Goal: Use online tool/utility: Utilize a website feature to perform a specific function

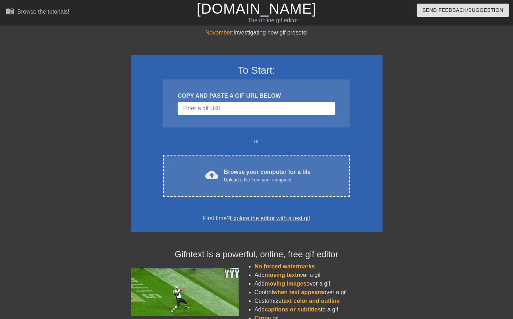
click at [237, 113] on input "Username" at bounding box center [256, 109] width 157 height 14
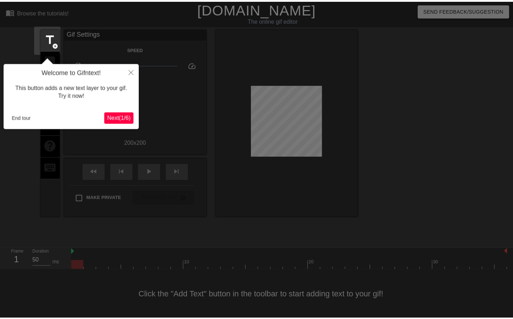
scroll to position [6, 0]
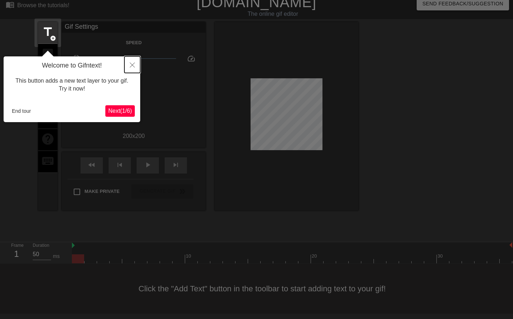
click at [133, 65] on icon "Close" at bounding box center [132, 65] width 5 height 5
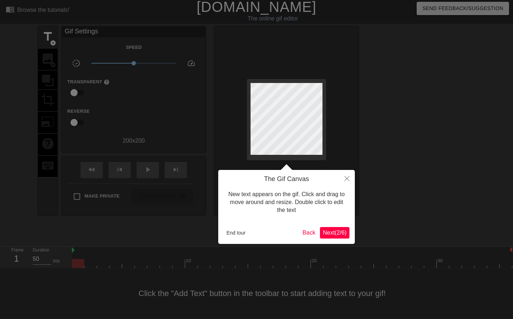
scroll to position [0, 0]
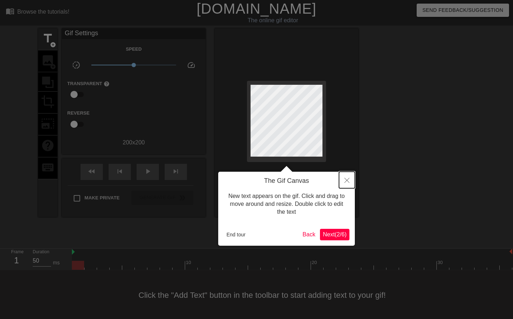
click at [349, 183] on icon "Close" at bounding box center [346, 180] width 5 height 5
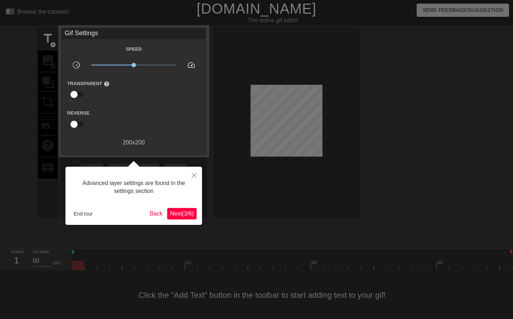
scroll to position [6, 0]
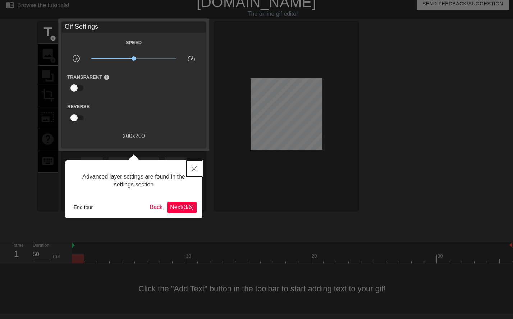
click at [192, 170] on icon "Close" at bounding box center [194, 168] width 5 height 5
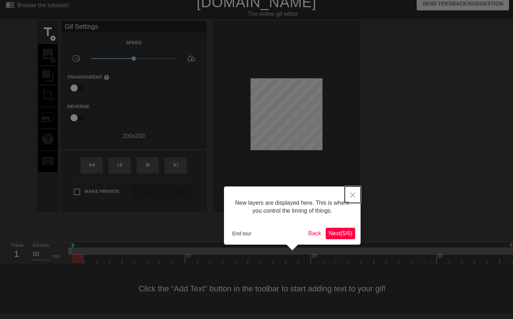
click at [356, 196] on button "Close" at bounding box center [353, 195] width 16 height 17
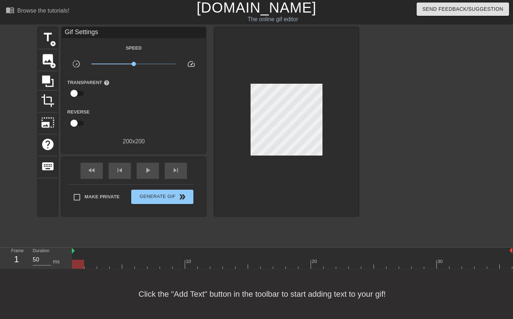
click at [138, 116] on div "Reverse" at bounding box center [134, 118] width 144 height 23
click at [91, 260] on div at bounding box center [292, 264] width 440 height 9
click at [51, 34] on span "title" at bounding box center [48, 38] width 14 height 14
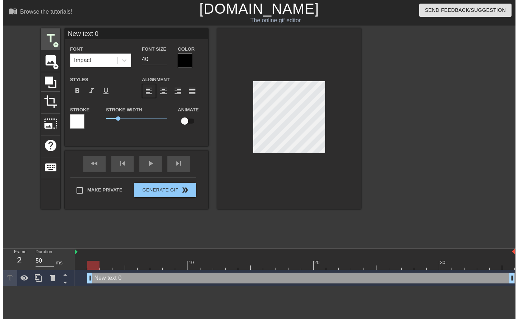
scroll to position [0, 0]
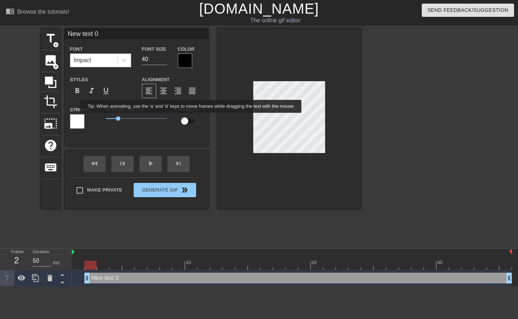
click at [191, 118] on input "checkbox" at bounding box center [184, 121] width 41 height 14
checkbox input "true"
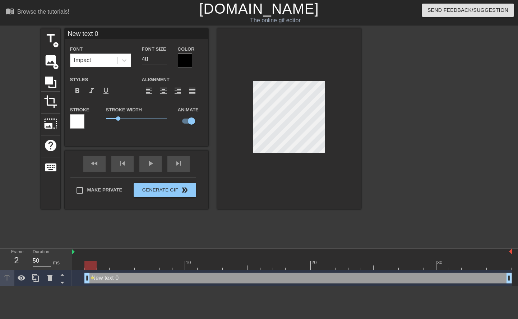
click at [91, 63] on div "Impact" at bounding box center [93, 60] width 47 height 13
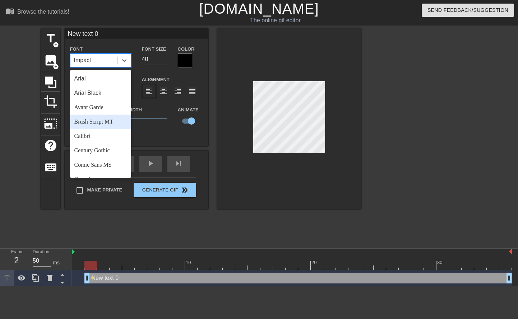
click at [273, 188] on div at bounding box center [289, 118] width 144 height 181
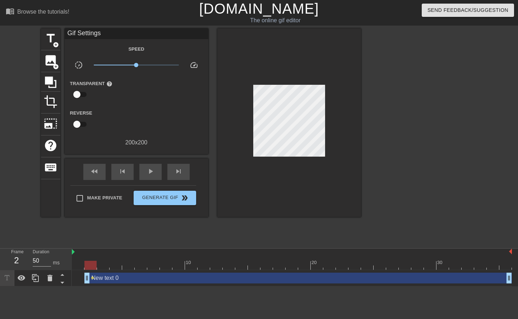
click at [116, 281] on div "New text 0 drag_handle drag_handle" at bounding box center [298, 278] width 428 height 11
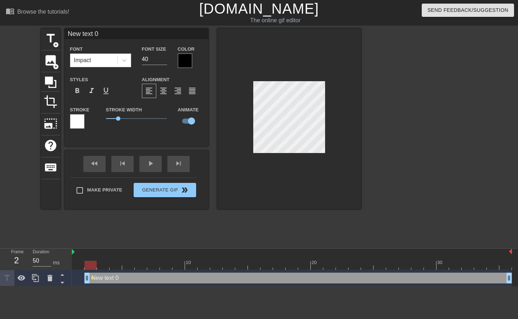
click at [93, 35] on input "New text 0" at bounding box center [137, 33] width 144 height 11
type input "PCR"
click at [185, 59] on div at bounding box center [185, 61] width 14 height 14
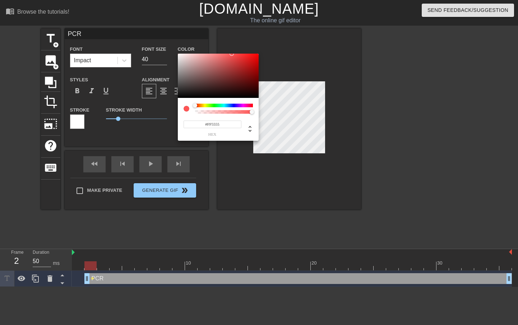
type input "#FFFFFF"
drag, startPoint x: 196, startPoint y: 54, endPoint x: 170, endPoint y: 46, distance: 26.6
click at [170, 46] on div "#FFFFFF hex" at bounding box center [259, 162] width 518 height 325
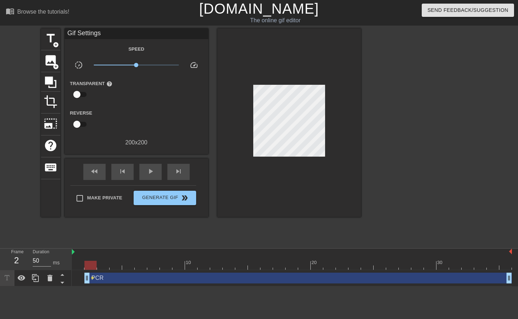
click at [142, 278] on div "PCR drag_handle drag_handle" at bounding box center [298, 278] width 428 height 11
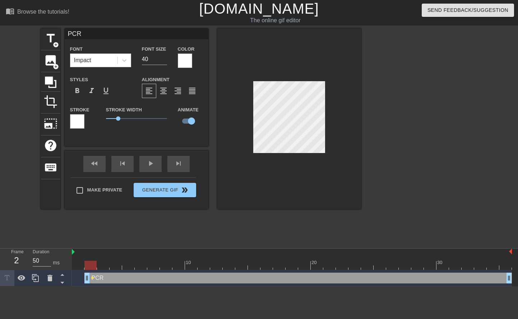
click at [73, 119] on div at bounding box center [77, 121] width 14 height 14
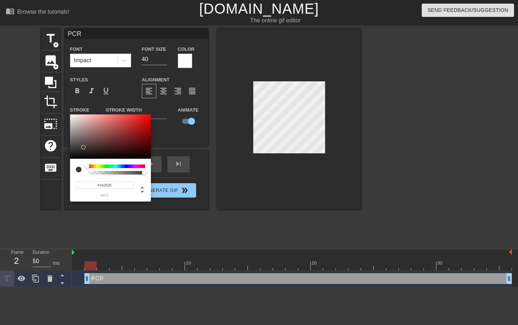
type input "#000000"
drag, startPoint x: 84, startPoint y: 147, endPoint x: 58, endPoint y: 167, distance: 33.1
click at [58, 167] on div "#000000 hex" at bounding box center [259, 162] width 518 height 325
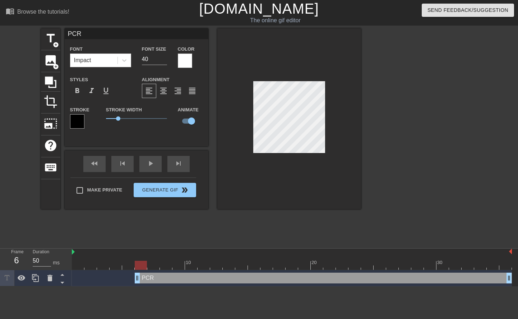
drag, startPoint x: 87, startPoint y: 275, endPoint x: 144, endPoint y: 276, distance: 56.4
drag, startPoint x: 137, startPoint y: 275, endPoint x: 153, endPoint y: 276, distance: 15.5
drag, startPoint x: 153, startPoint y: 263, endPoint x: 184, endPoint y: 260, distance: 31.1
click at [184, 260] on div "10 20 30" at bounding box center [292, 259] width 440 height 21
drag, startPoint x: 179, startPoint y: 265, endPoint x: 201, endPoint y: 264, distance: 22.0
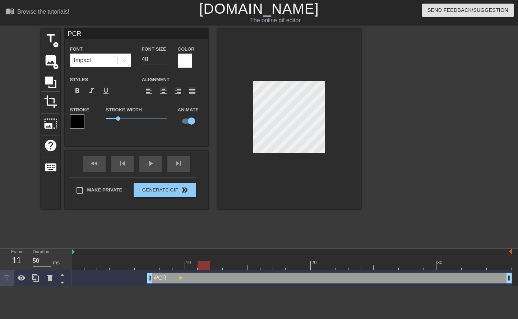
click at [201, 264] on div at bounding box center [204, 265] width 12 height 9
drag, startPoint x: 204, startPoint y: 266, endPoint x: 231, endPoint y: 262, distance: 27.4
click at [231, 262] on div at bounding box center [229, 265] width 12 height 9
drag, startPoint x: 229, startPoint y: 265, endPoint x: 262, endPoint y: 262, distance: 32.5
click at [262, 262] on div at bounding box center [267, 265] width 12 height 9
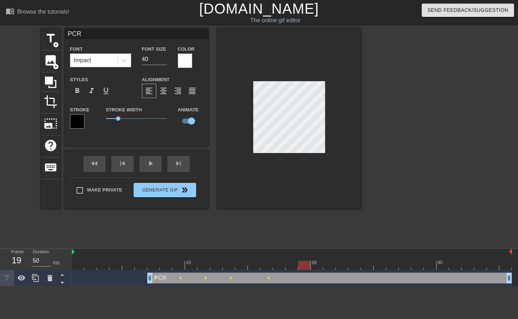
drag, startPoint x: 266, startPoint y: 264, endPoint x: 305, endPoint y: 262, distance: 39.2
click at [305, 262] on div at bounding box center [304, 265] width 12 height 9
drag, startPoint x: 304, startPoint y: 265, endPoint x: 531, endPoint y: 285, distance: 227.0
click at [513, 285] on html "menu_book Browse the tutorials! [DOMAIN_NAME] The online gif editor Send Feedba…" at bounding box center [259, 143] width 518 height 286
click at [152, 159] on div "fast_rewind skip_previous play_arrow skip_next" at bounding box center [136, 164] width 117 height 27
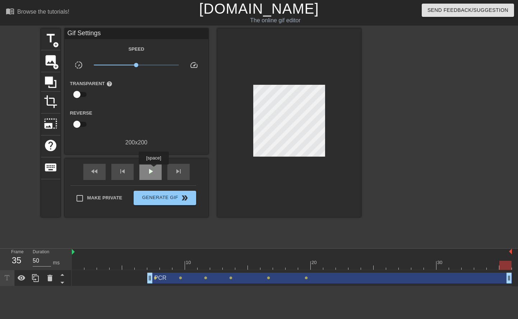
click at [153, 170] on span "play_arrow" at bounding box center [150, 171] width 9 height 9
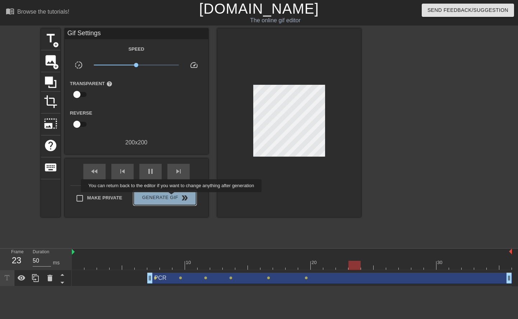
click at [172, 197] on span "Generate Gif double_arrow" at bounding box center [165, 198] width 56 height 9
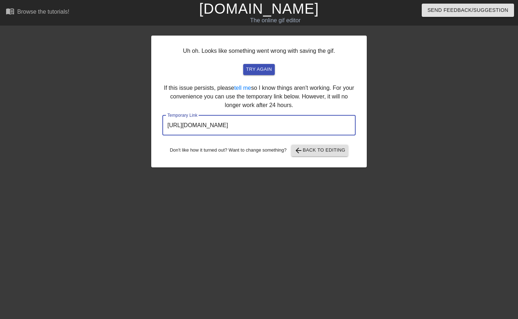
click at [294, 124] on input "[URL][DOMAIN_NAME]" at bounding box center [258, 125] width 193 height 20
